Goal: Transaction & Acquisition: Purchase product/service

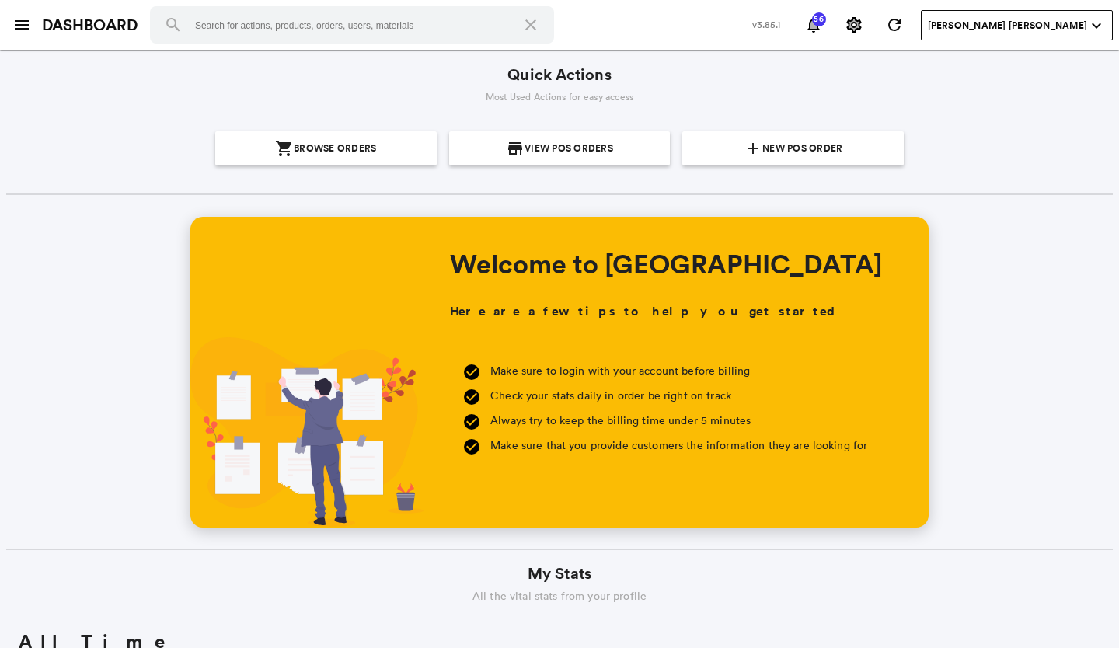
scroll to position [280, 534]
click at [782, 151] on span "New POS Order" at bounding box center [802, 148] width 80 height 34
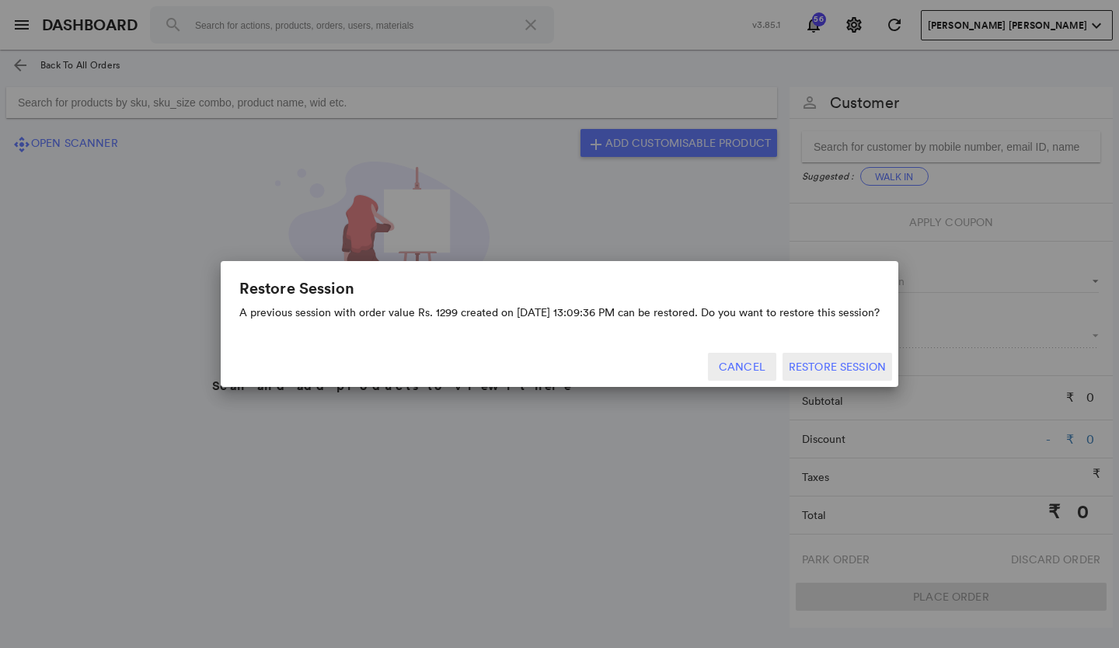
click at [757, 359] on button "Cancel" at bounding box center [742, 367] width 68 height 28
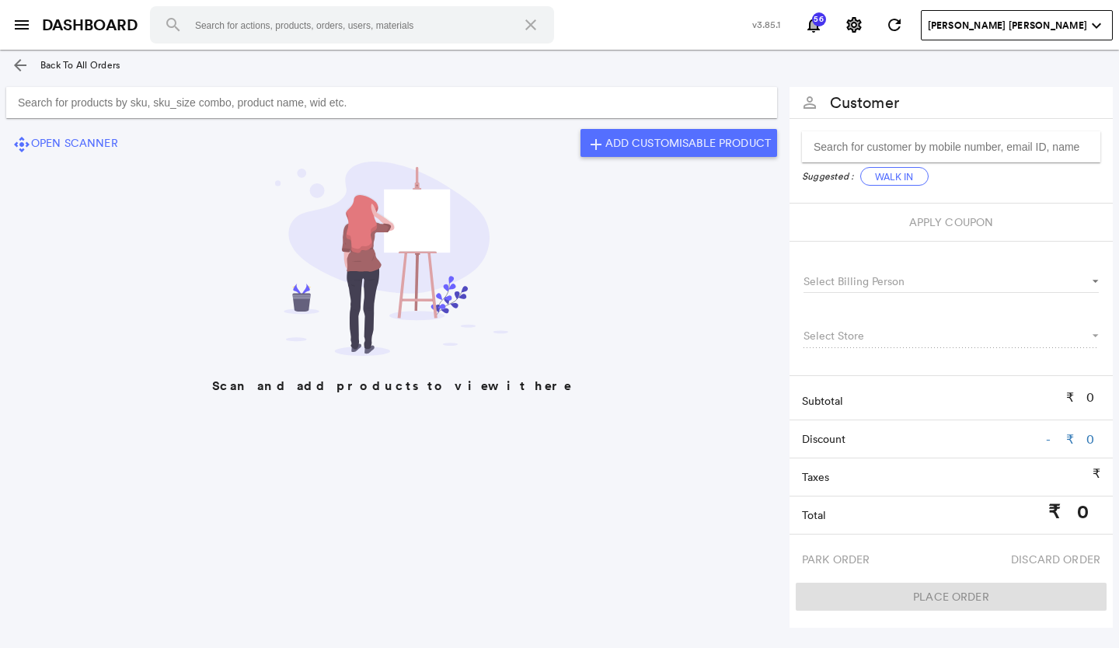
click at [33, 105] on input "Search for products by sku, sku_size combo, product name, wid etc." at bounding box center [391, 102] width 771 height 31
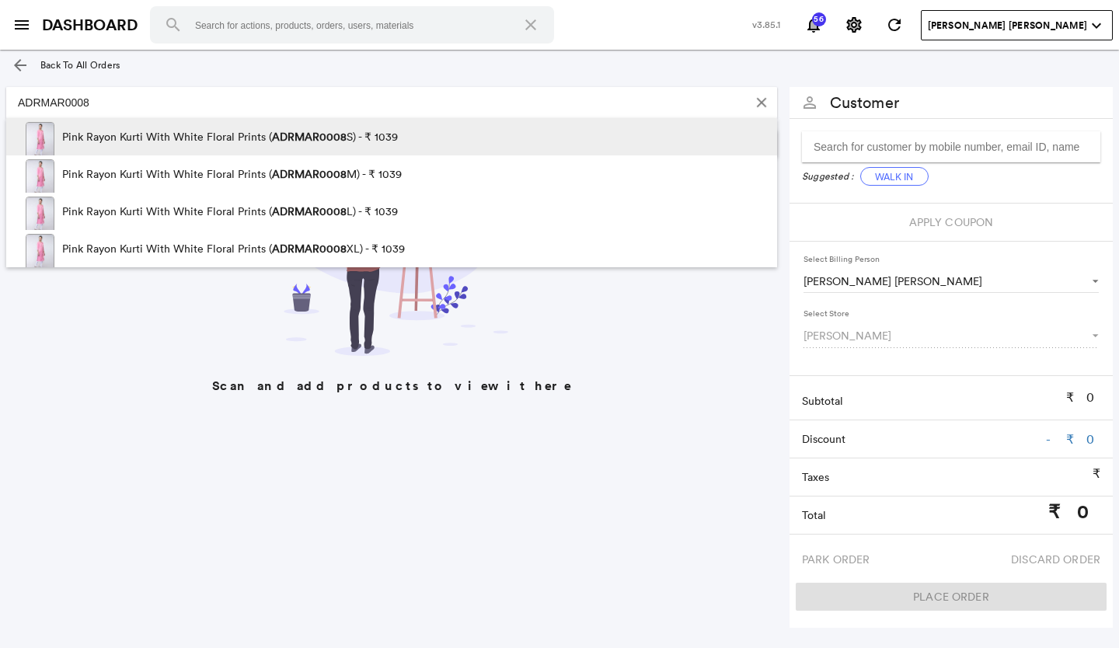
type input "ADRMAR0008"
click at [34, 136] on img at bounding box center [40, 141] width 29 height 39
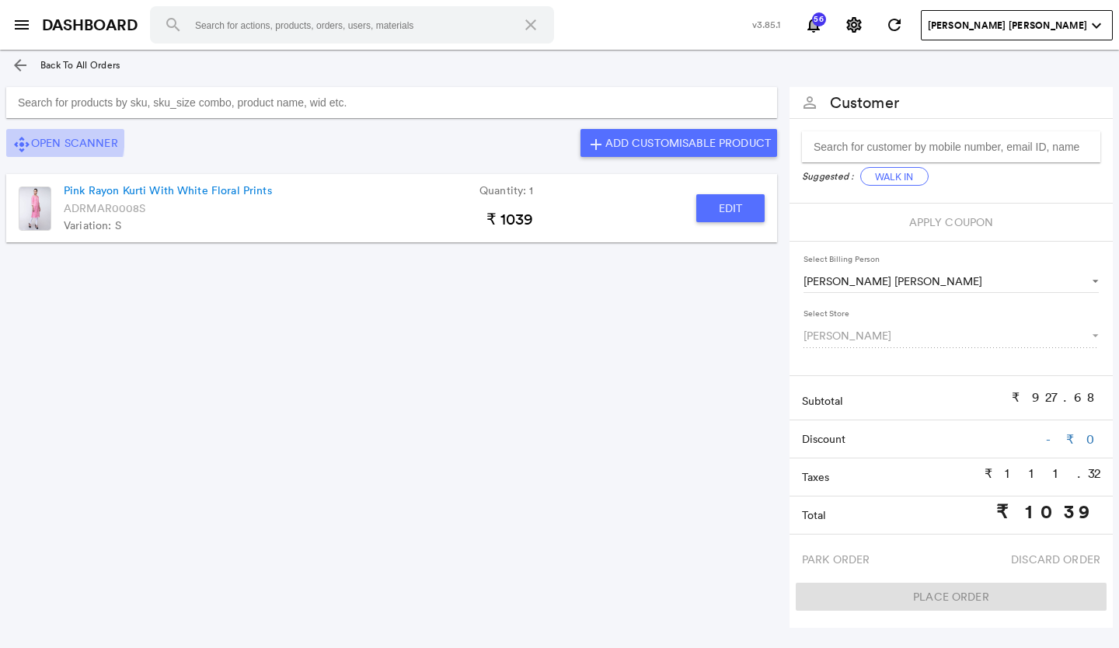
click at [34, 136] on button "control_camera Open Scanner" at bounding box center [65, 143] width 118 height 28
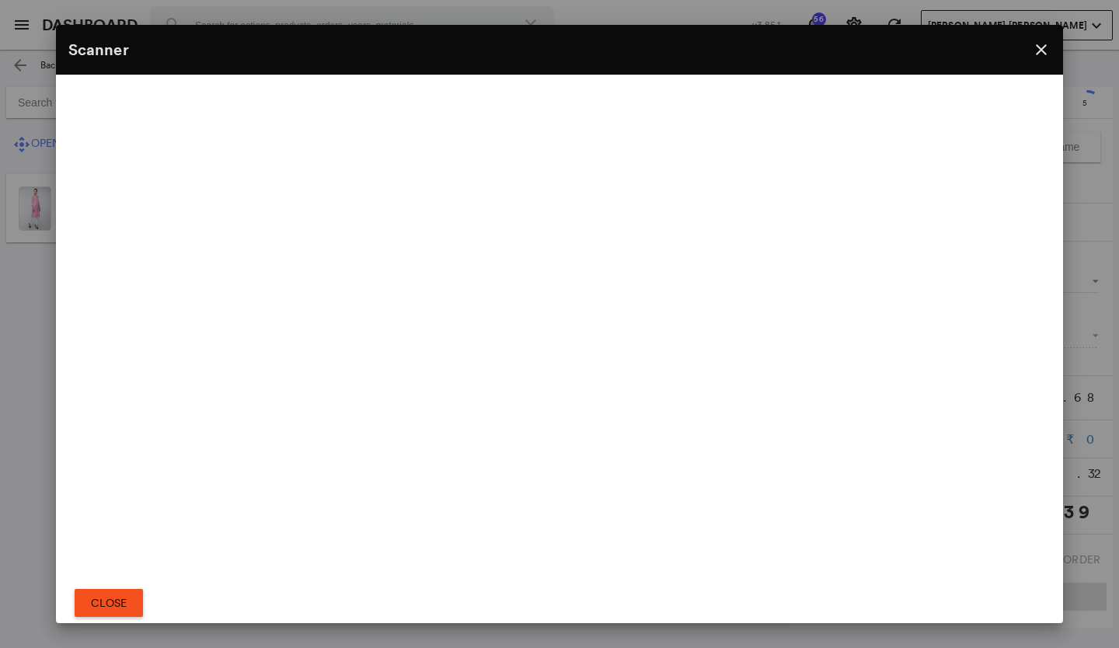
click at [1043, 59] on md-icon "close" at bounding box center [1041, 49] width 19 height 19
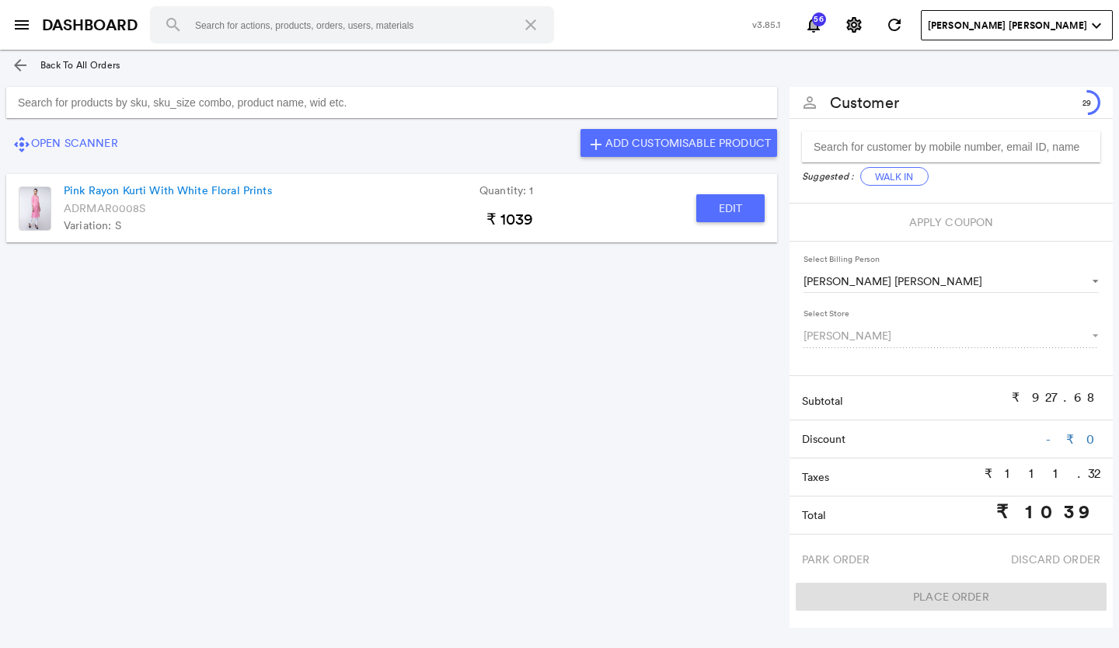
click at [51, 200] on md-list-item "Pink Rayon Kurti With White Floral Prints Quantity: 1 ADRMAR0008S Variation: S …" at bounding box center [391, 208] width 771 height 68
click at [33, 205] on img at bounding box center [35, 208] width 33 height 44
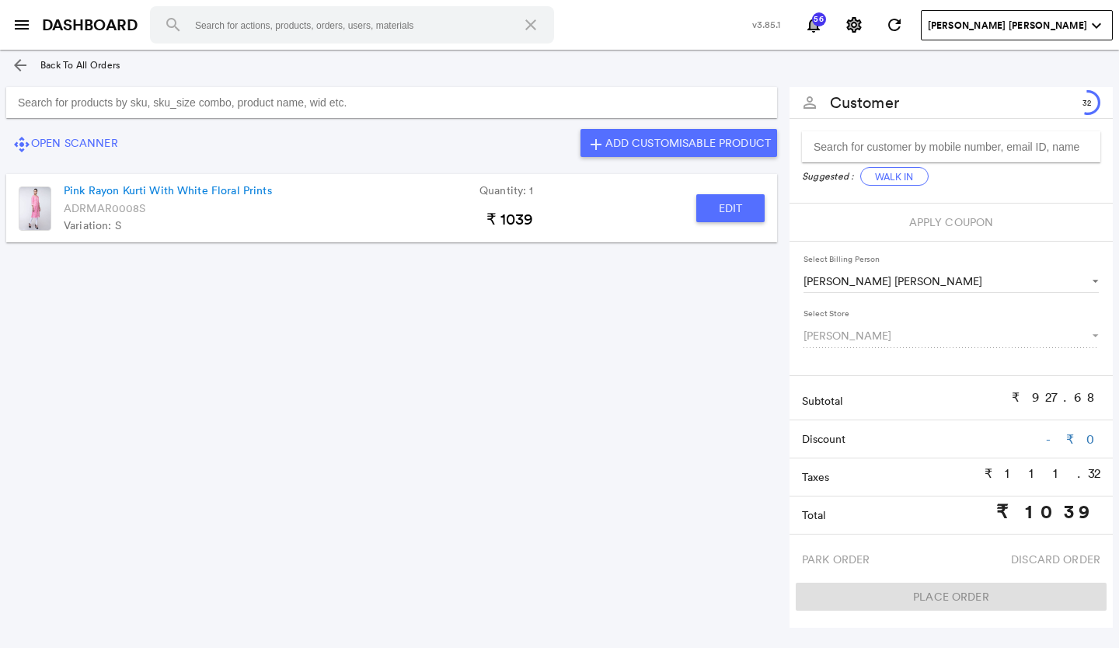
click at [33, 205] on img at bounding box center [35, 208] width 33 height 44
click at [159, 190] on link "Pink Rayon Kurti With White Floral Prints" at bounding box center [168, 190] width 208 height 17
type input "Pink Rayon Kurti With White Floral Prints"
type input "1"
type input "20.02"
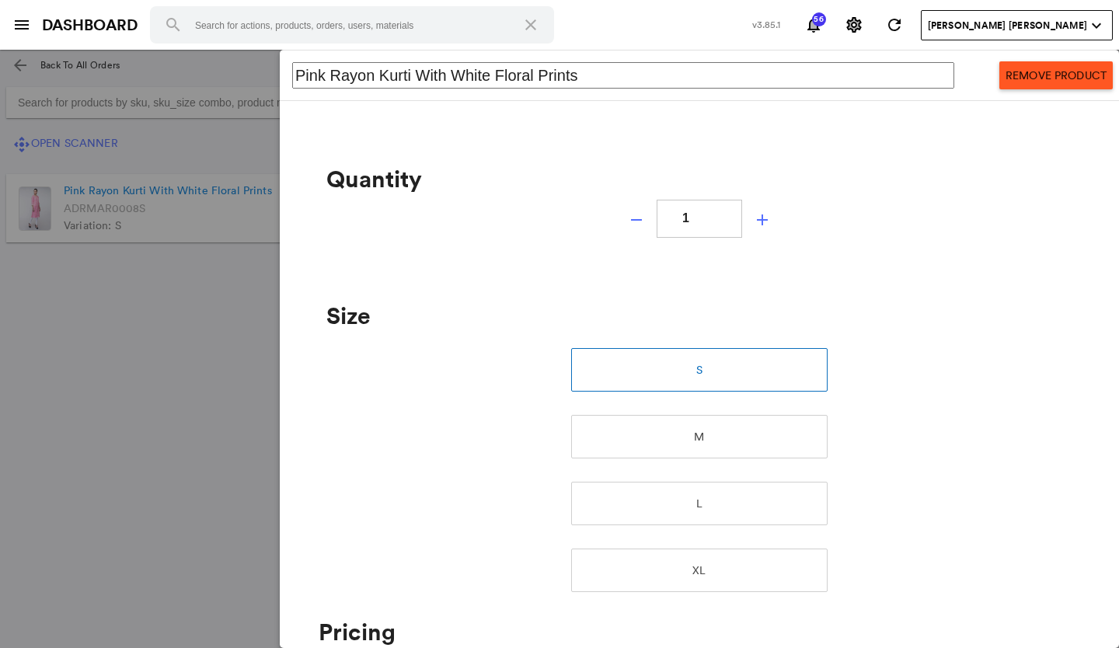
click at [71, 385] on md-backdrop at bounding box center [559, 349] width 1119 height 598
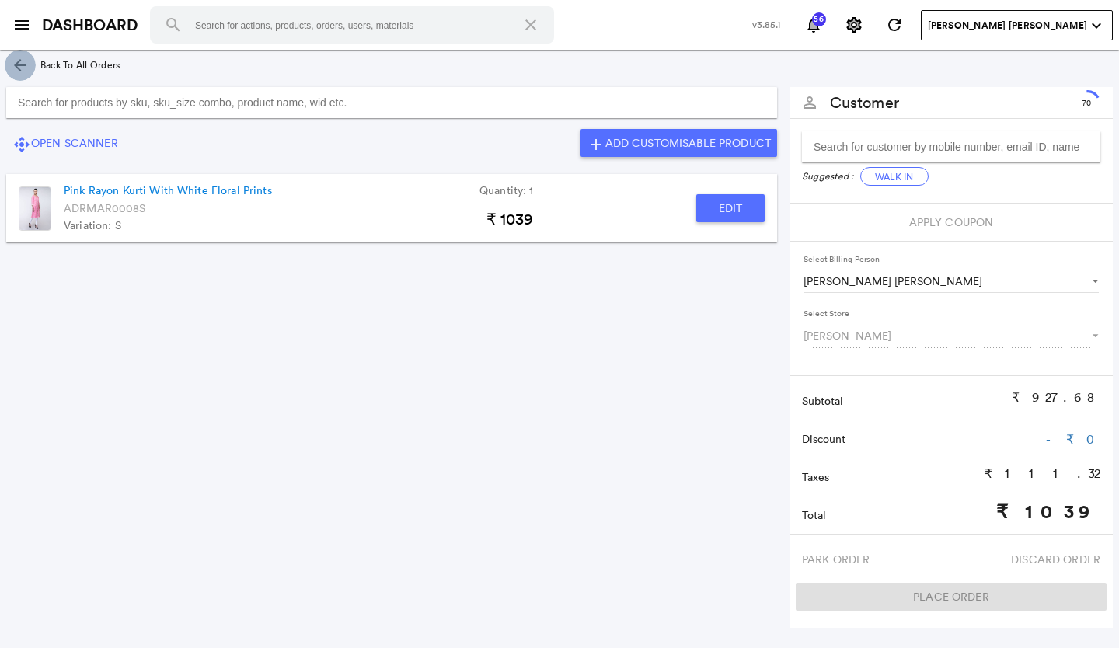
click at [21, 64] on md-icon "arrow_back" at bounding box center [20, 65] width 19 height 19
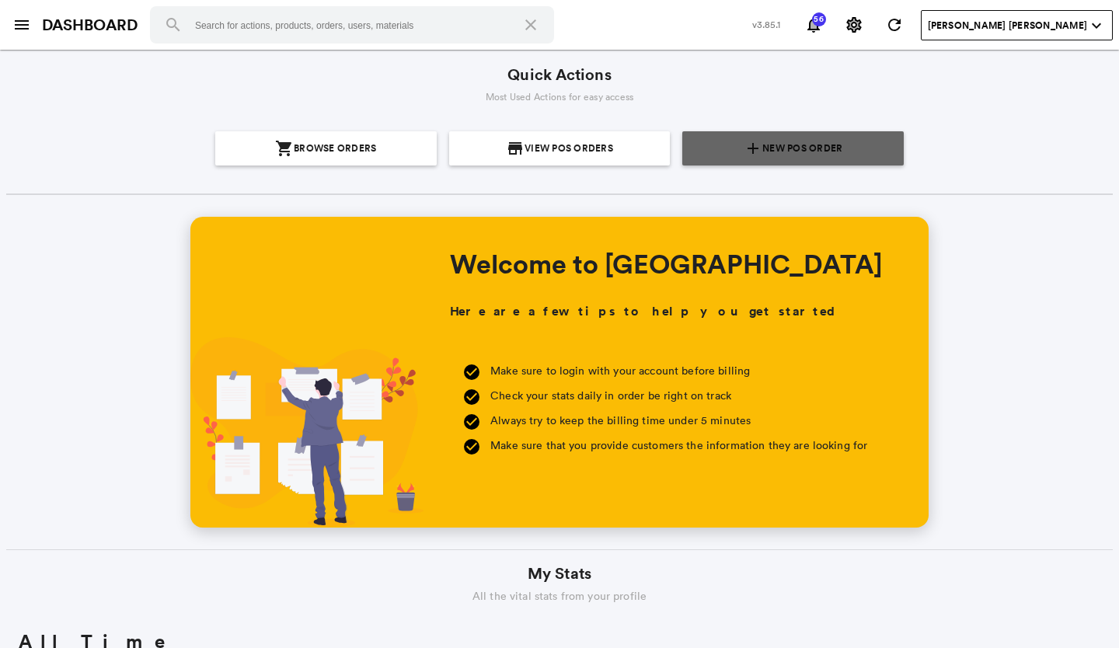
scroll to position [280, 534]
click at [812, 142] on span "New POS Order" at bounding box center [802, 148] width 80 height 34
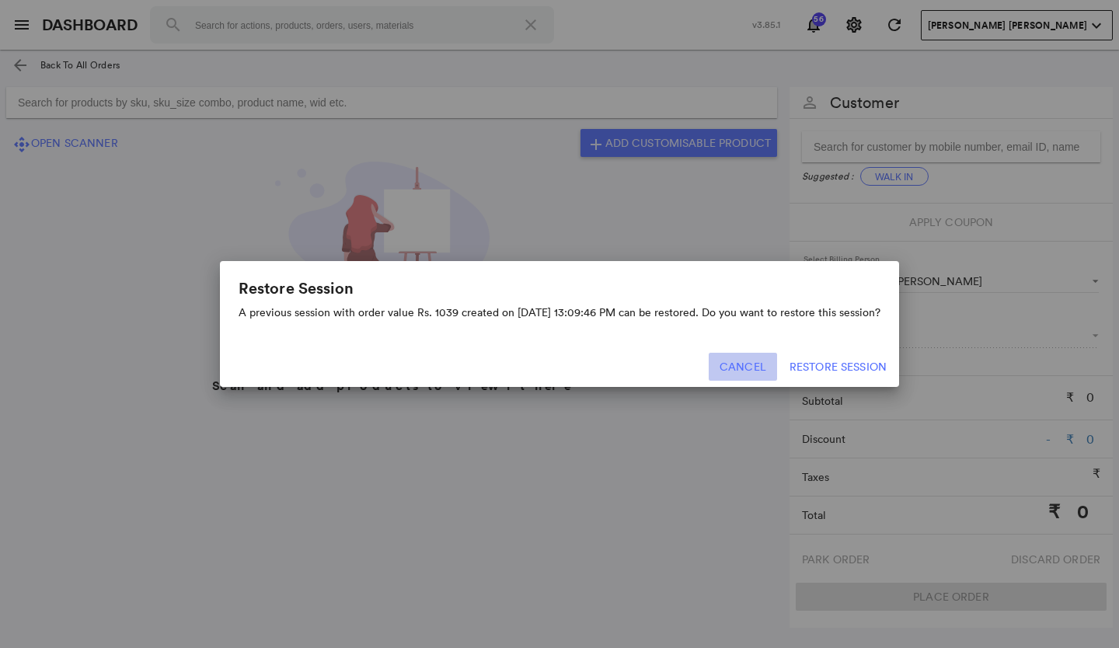
click at [746, 362] on button "Cancel" at bounding box center [743, 367] width 68 height 28
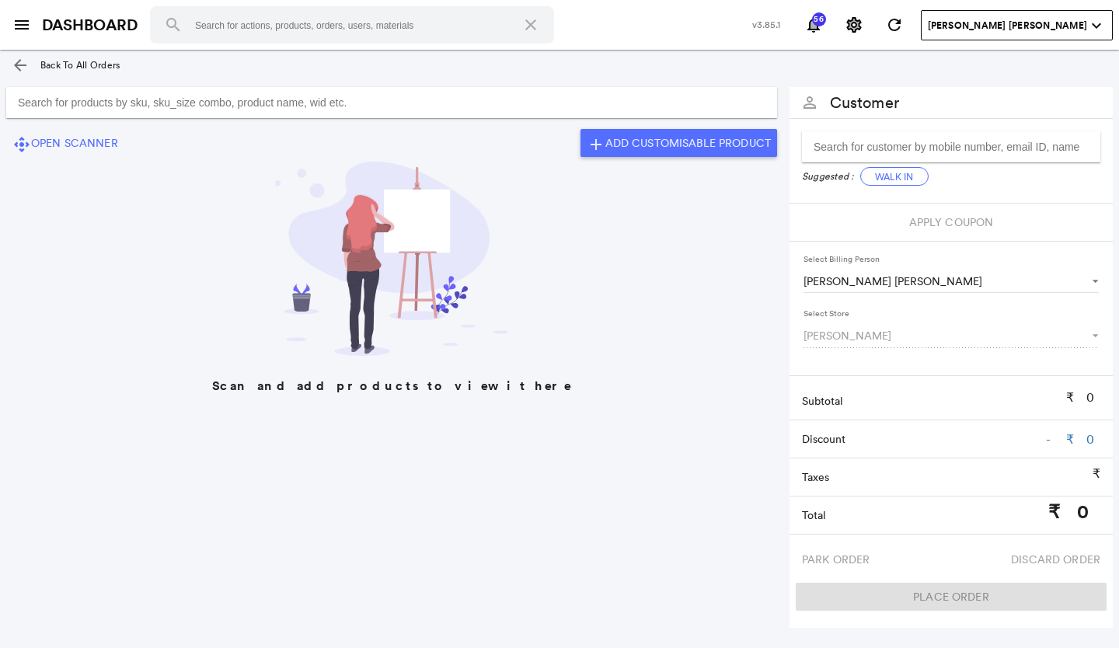
click at [52, 103] on input "Search for products by sku, sku_size combo, product name, wid etc." at bounding box center [391, 102] width 771 height 31
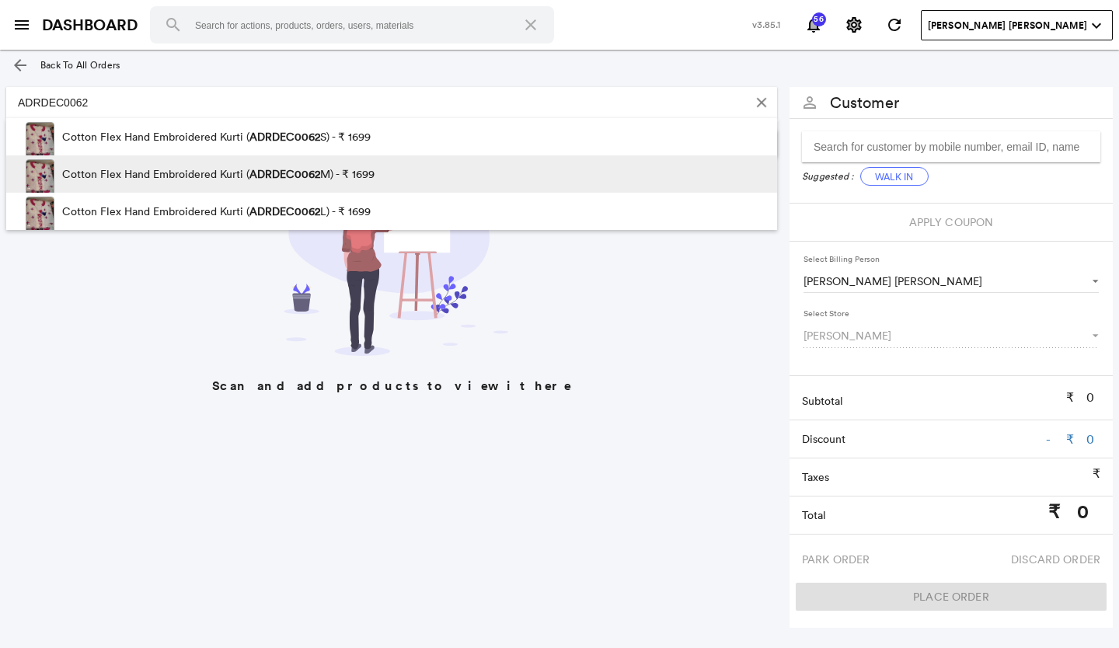
type input "ADRDEC0062"
click at [33, 165] on img at bounding box center [40, 178] width 29 height 39
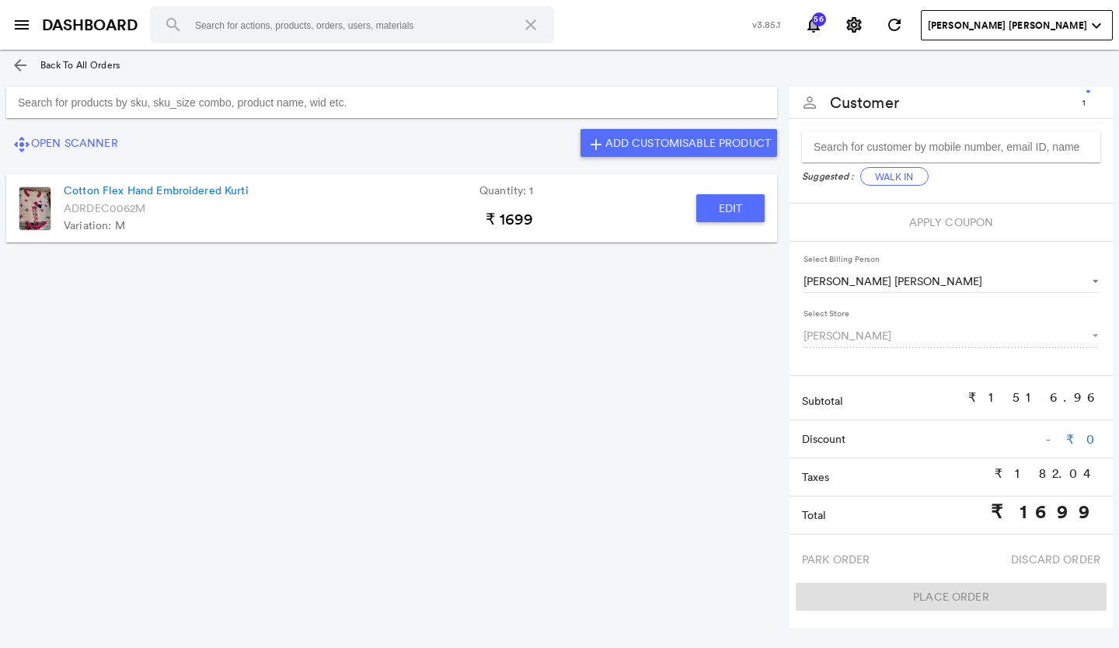
click at [28, 211] on img at bounding box center [35, 208] width 33 height 44
click at [22, 57] on md-icon "arrow_back" at bounding box center [20, 65] width 19 height 19
